Goal: Navigation & Orientation: Find specific page/section

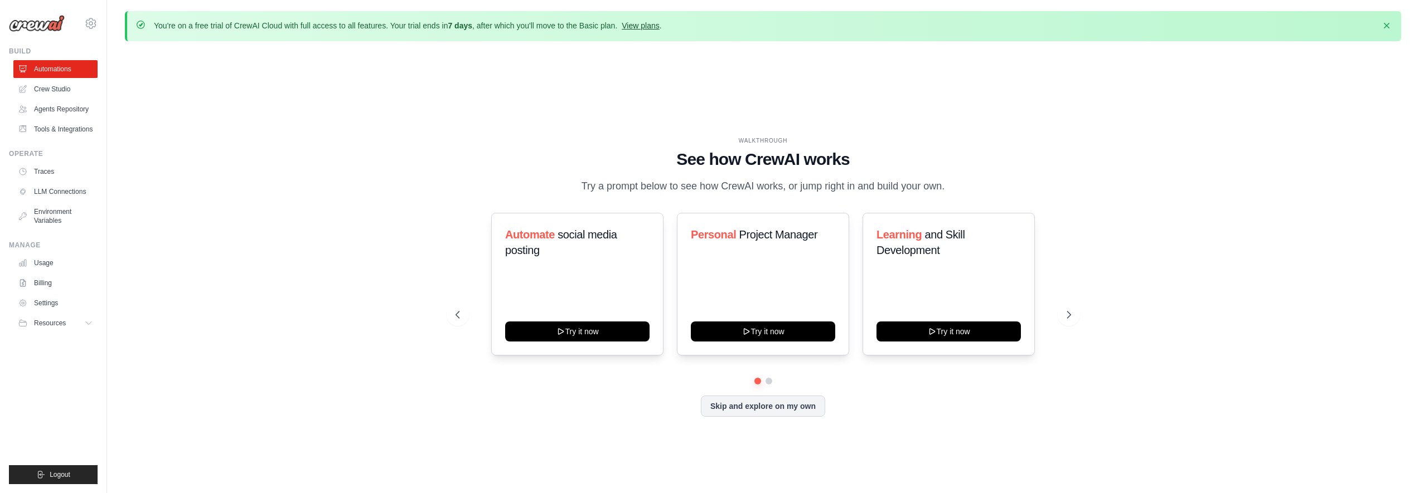
click at [659, 27] on link "View plans" at bounding box center [640, 25] width 37 height 9
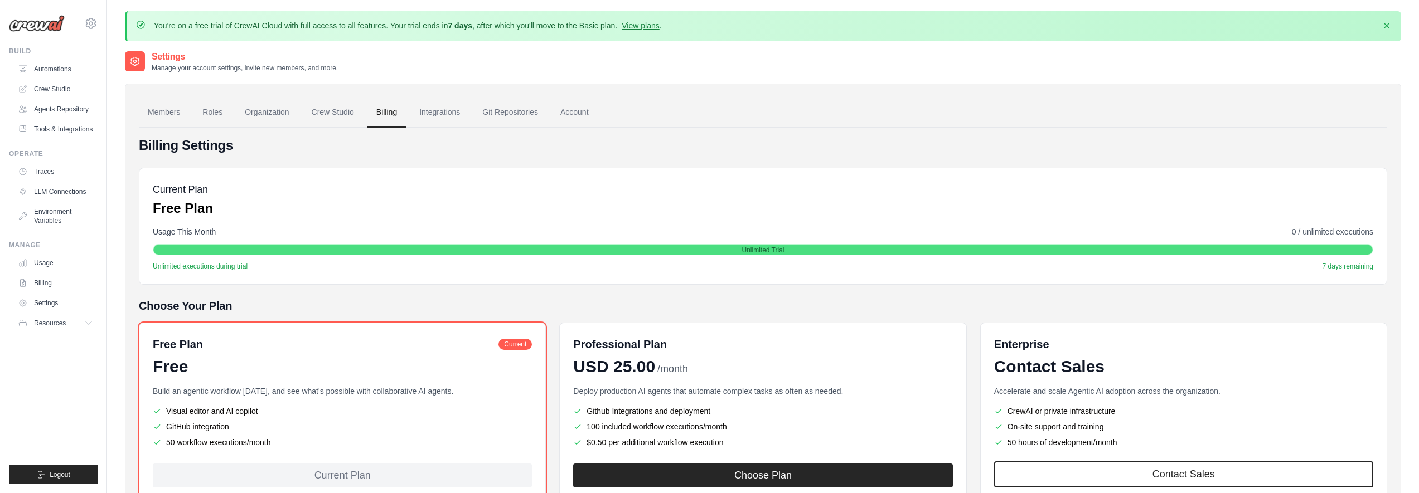
scroll to position [81, 0]
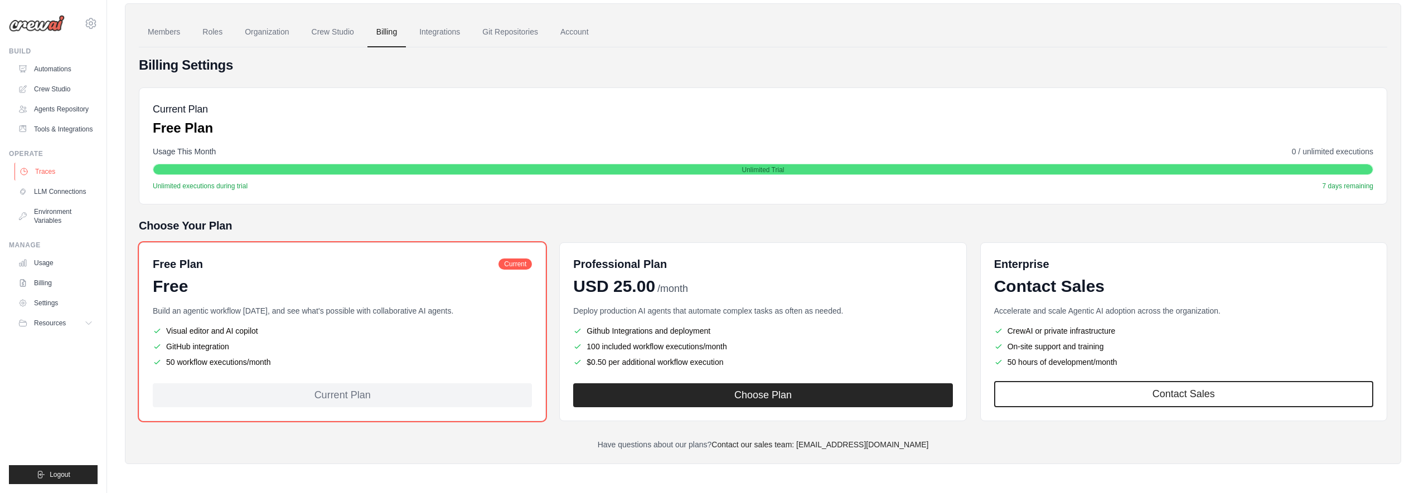
click at [52, 166] on link "Traces" at bounding box center [56, 172] width 84 height 18
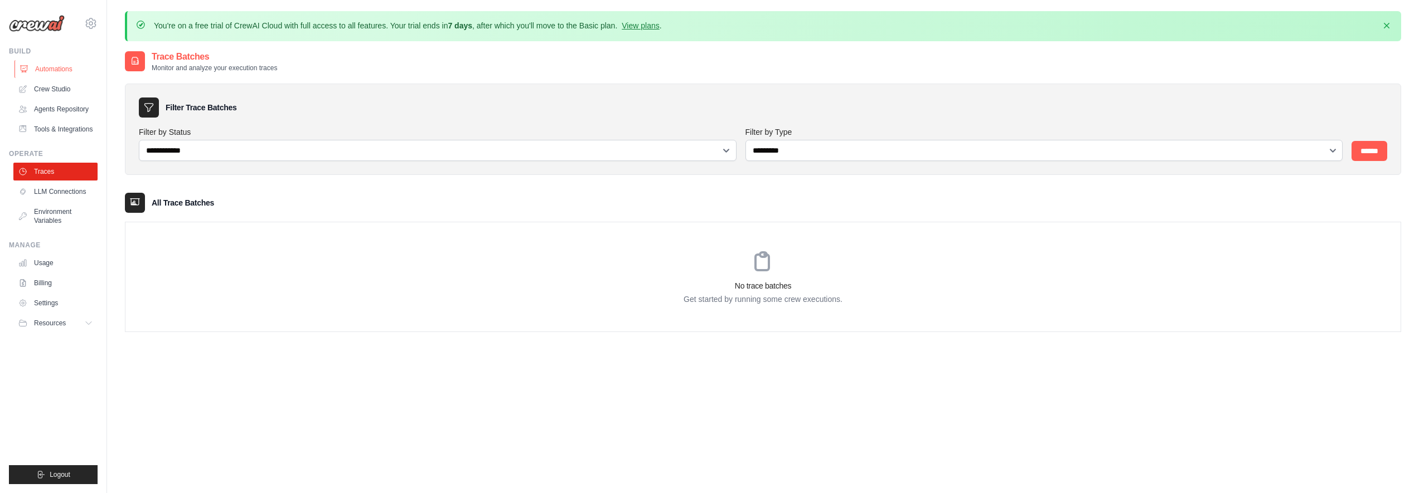
click at [68, 70] on link "Automations" at bounding box center [56, 69] width 84 height 18
